Goal: Task Accomplishment & Management: Manage account settings

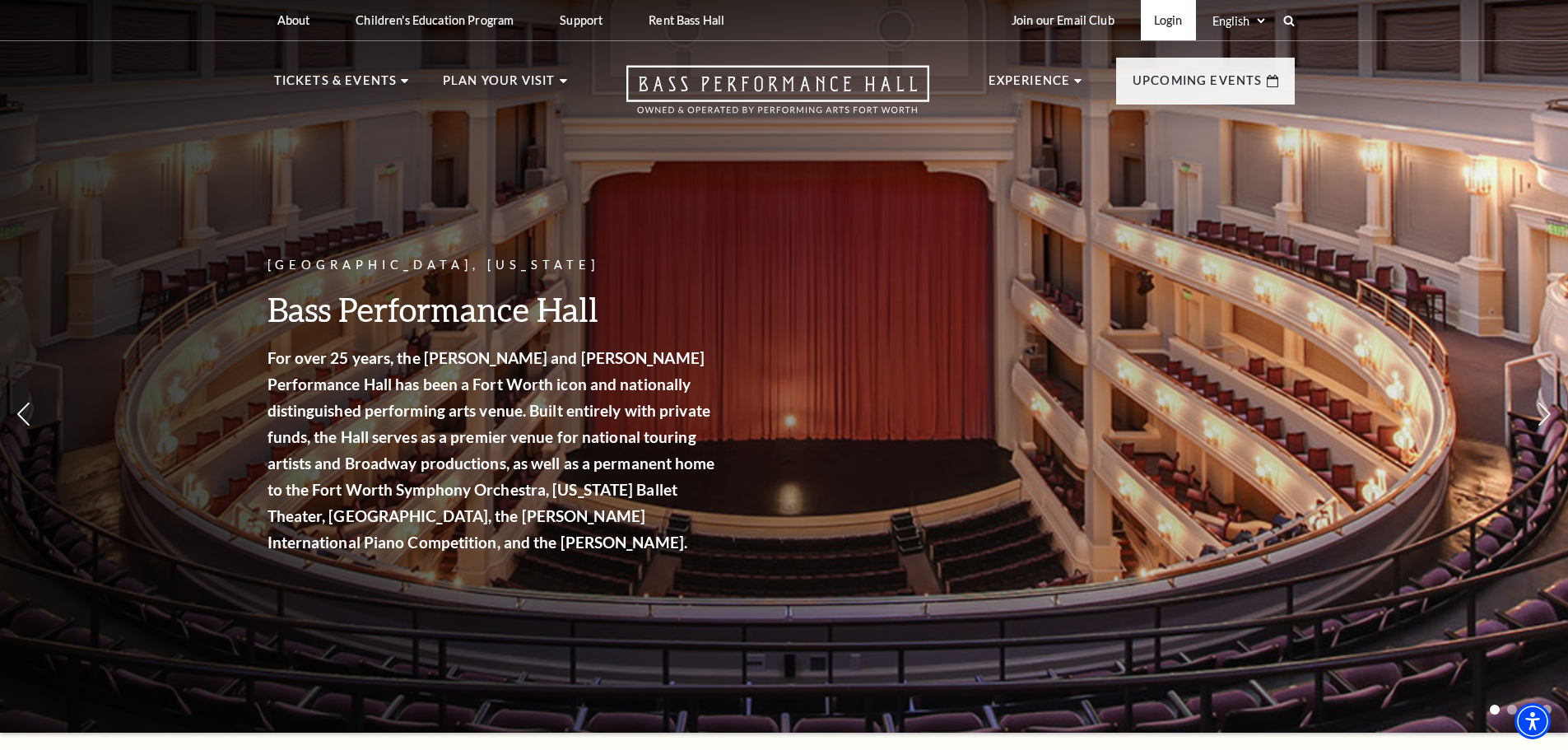
click at [1176, 23] on link "Login" at bounding box center [1168, 20] width 55 height 40
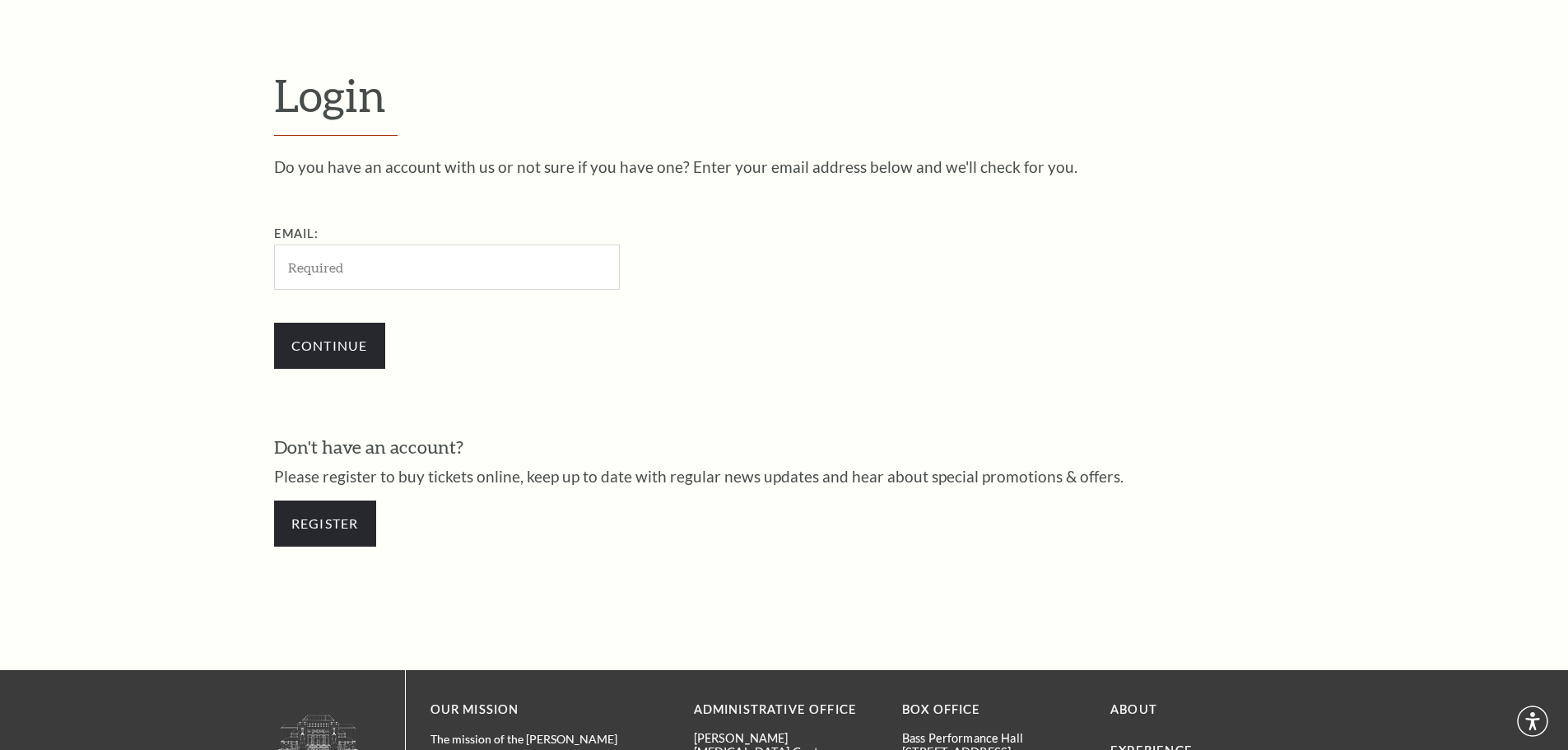
scroll to position [550, 0]
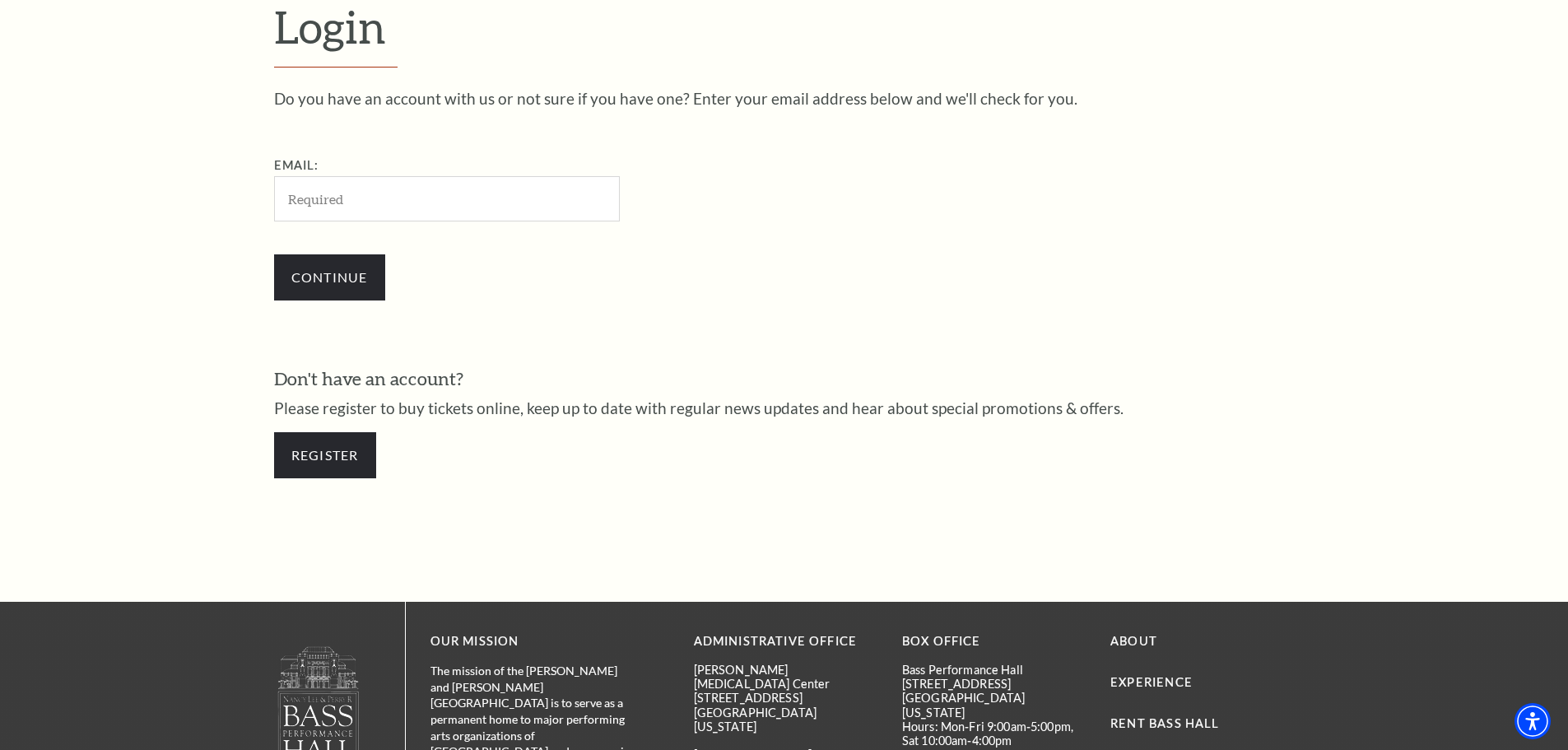
click at [458, 212] on input "Email:" at bounding box center [447, 199] width 346 height 46
type input "[EMAIL_ADDRESS][DOMAIN_NAME]"
click at [341, 283] on input "Continue" at bounding box center [330, 277] width 111 height 46
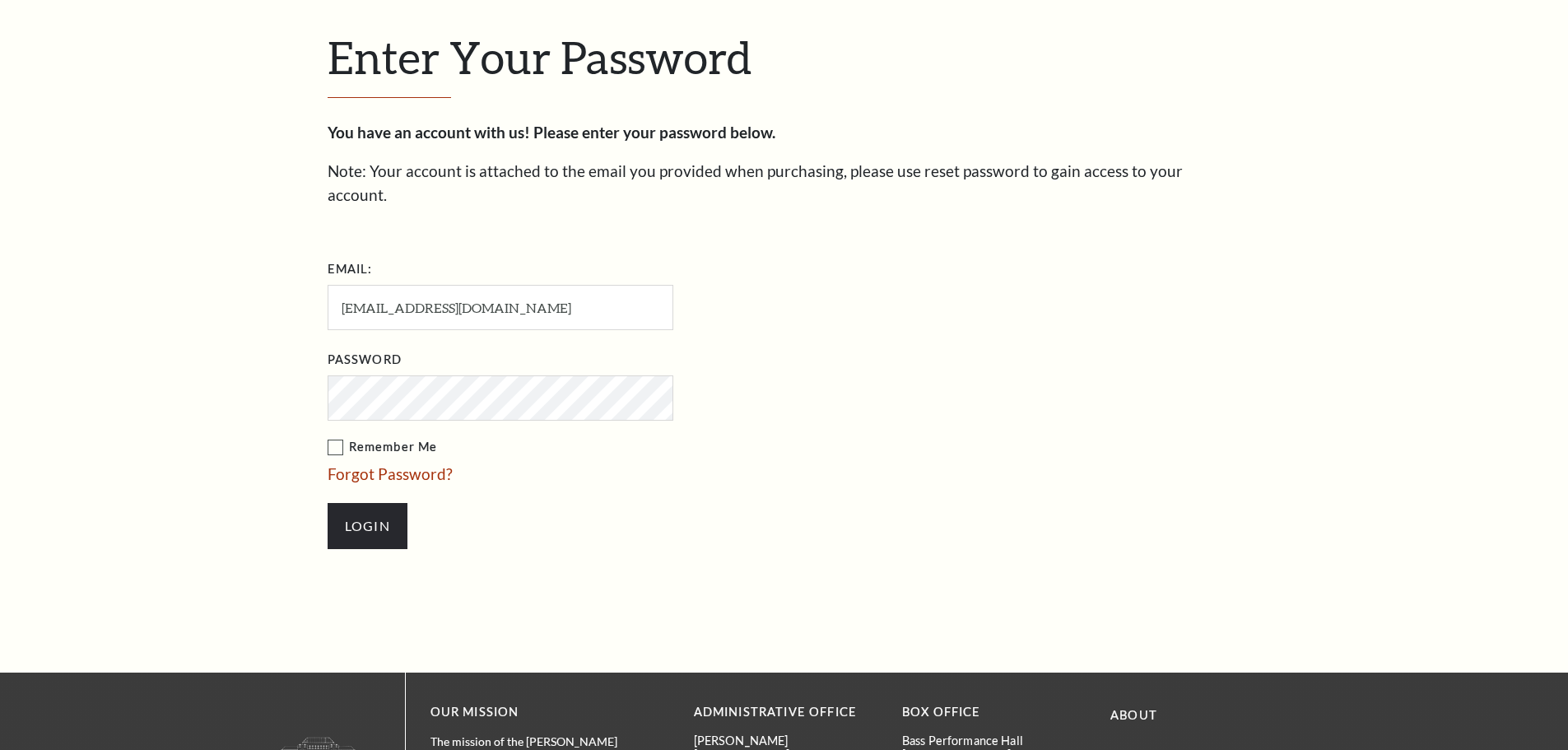
scroll to position [566, 0]
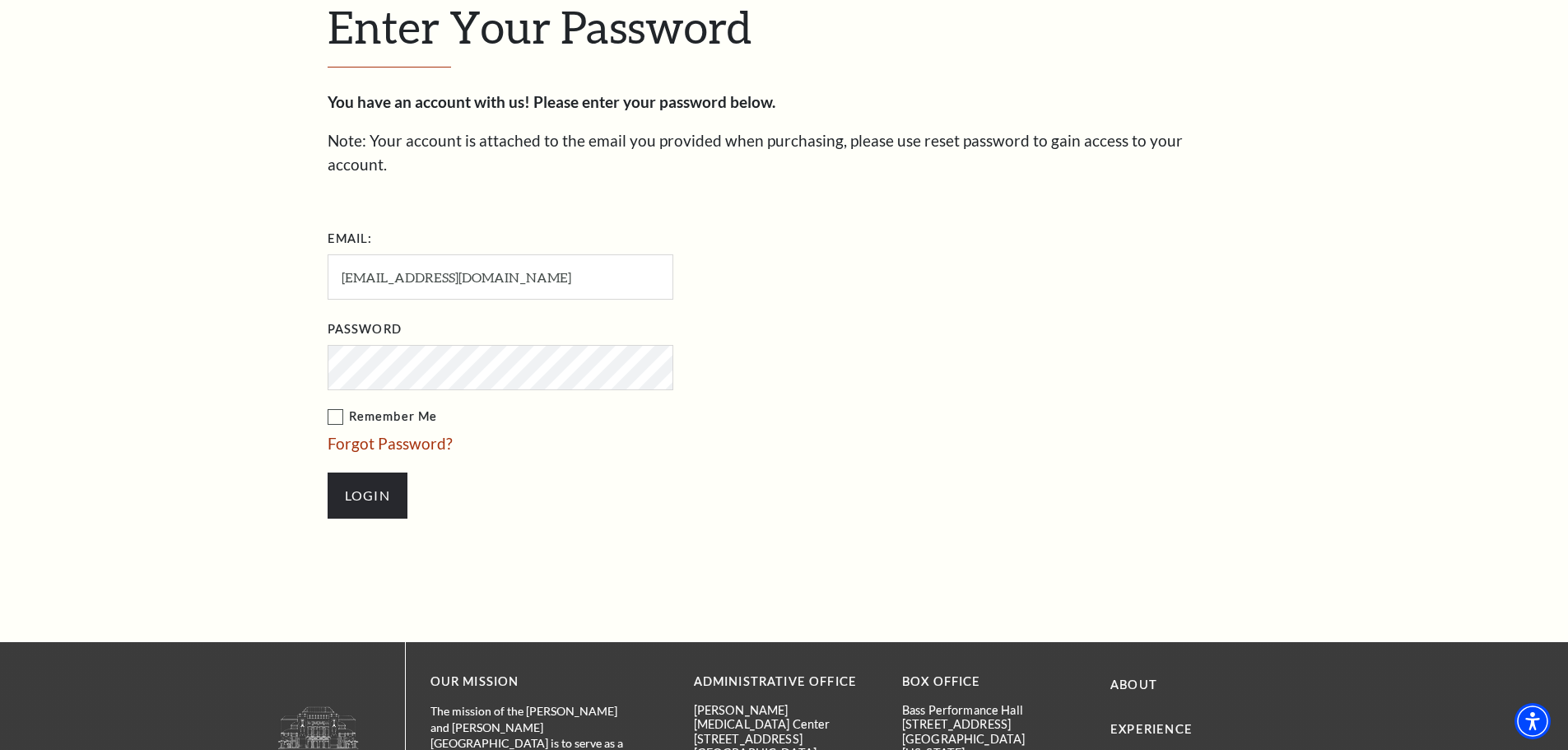
click at [333, 406] on label "Remember Me" at bounding box center [583, 416] width 511 height 21
click at [0, 0] on input "Remember Me" at bounding box center [0, 0] width 0 height 0
click at [354, 478] on input "Login" at bounding box center [367, 495] width 80 height 46
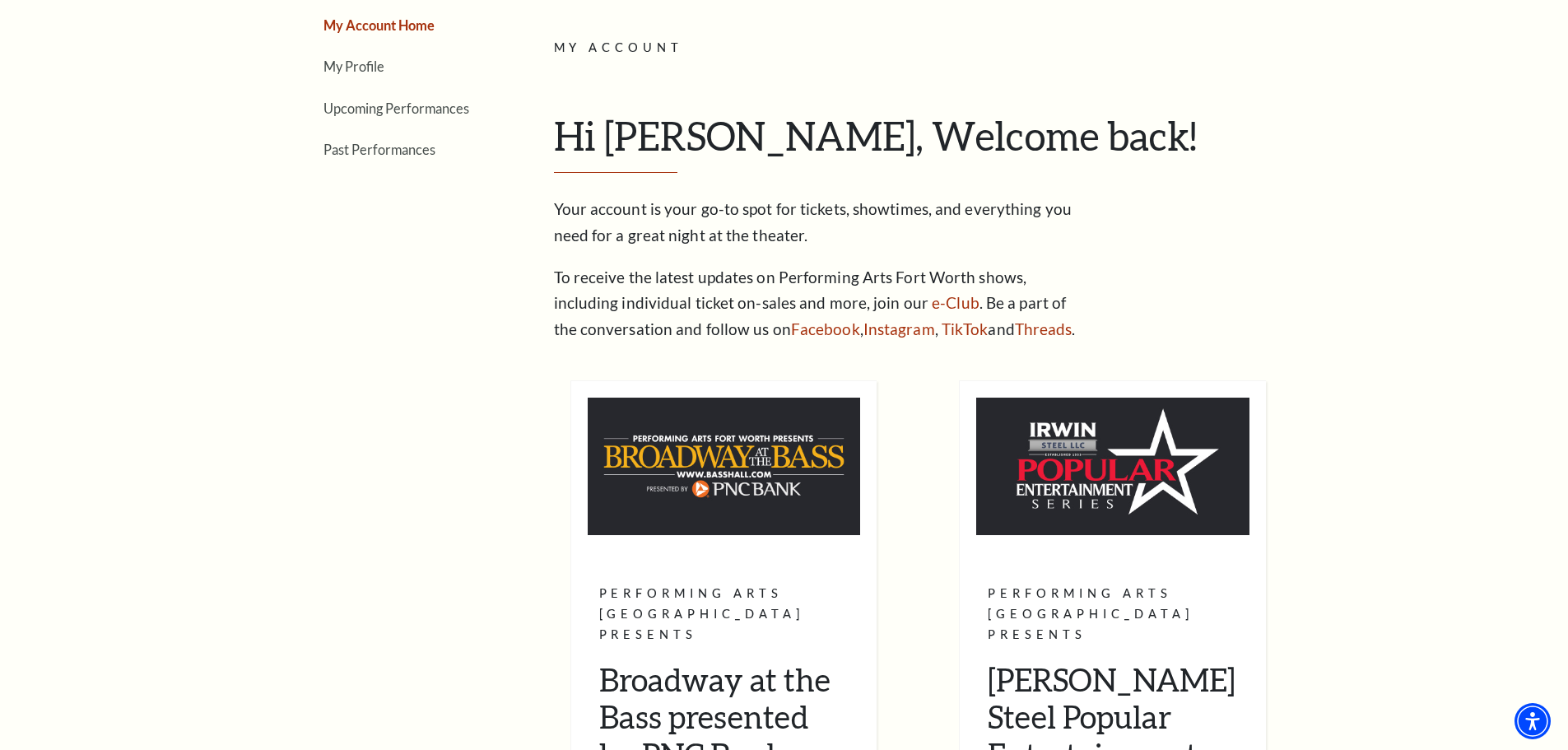
scroll to position [82, 0]
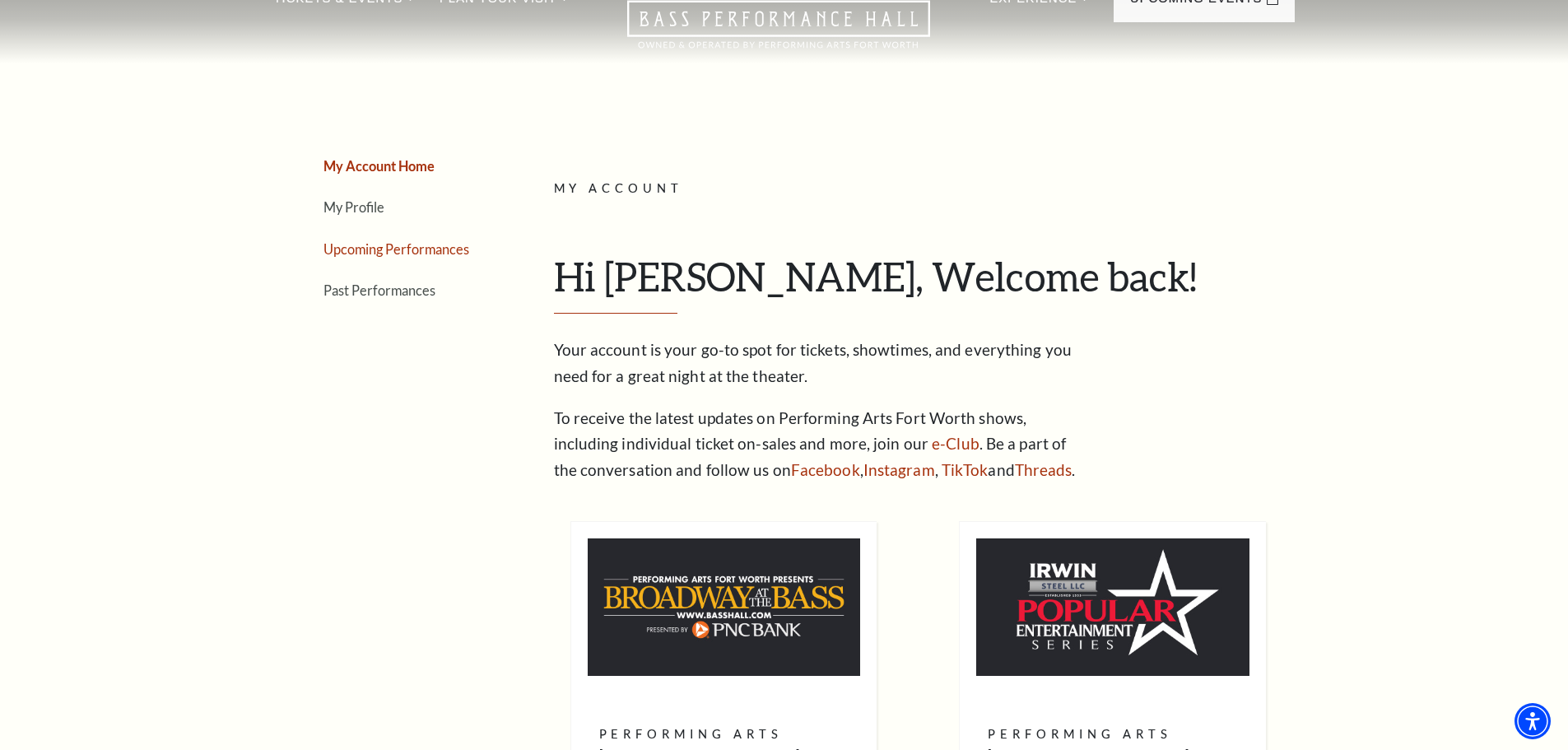
click at [375, 250] on link "Upcoming Performances" at bounding box center [397, 249] width 146 height 15
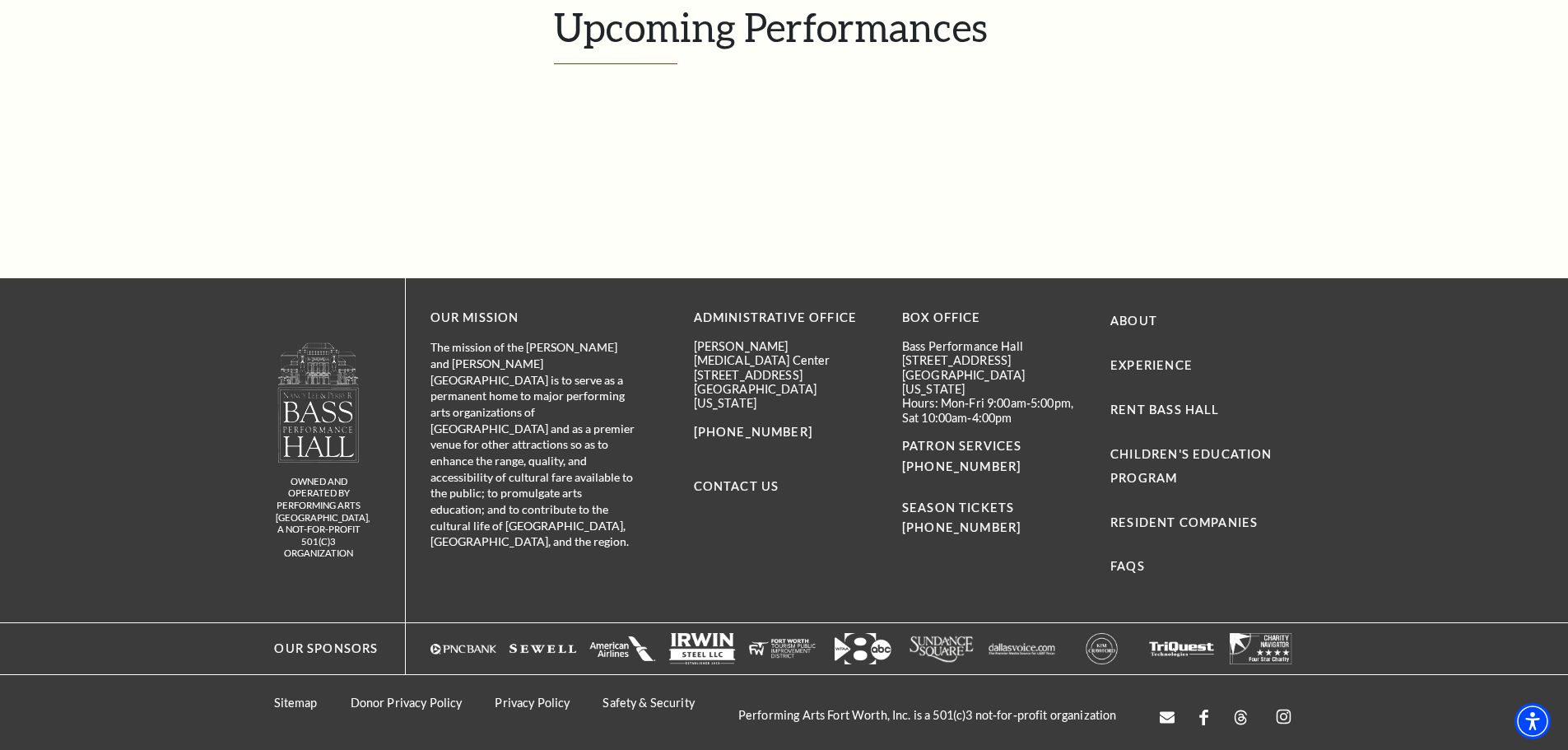
scroll to position [388, 0]
